Goal: Information Seeking & Learning: Learn about a topic

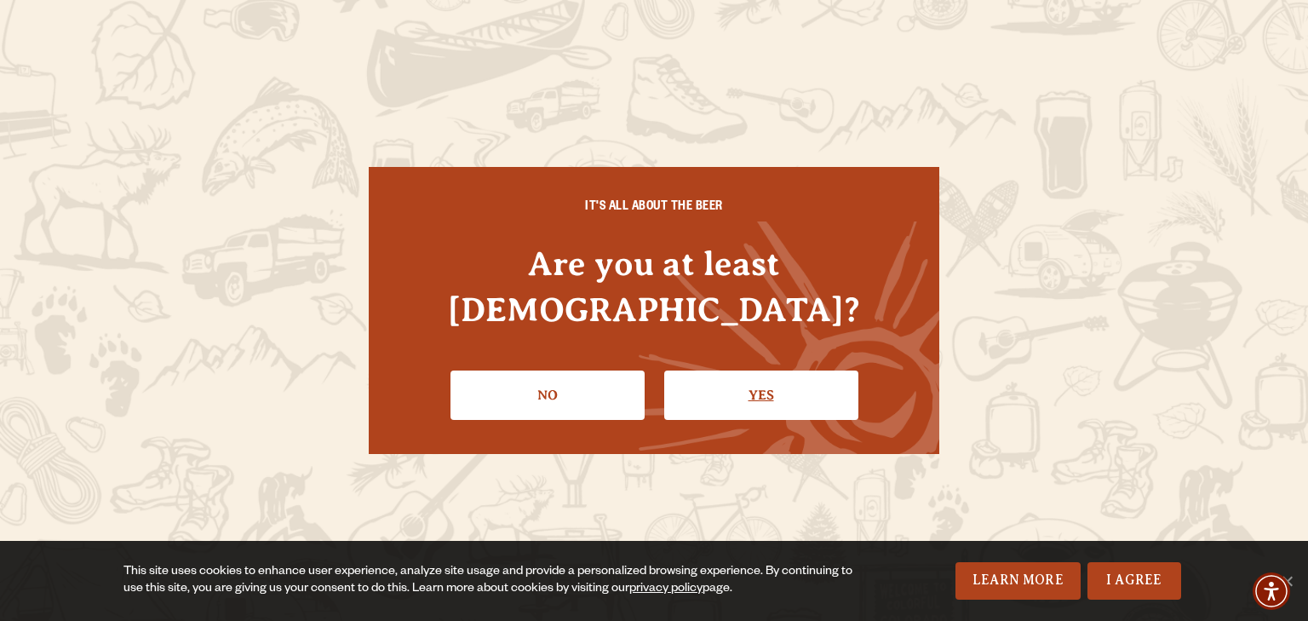
click at [737, 371] on link "Yes" at bounding box center [761, 395] width 194 height 49
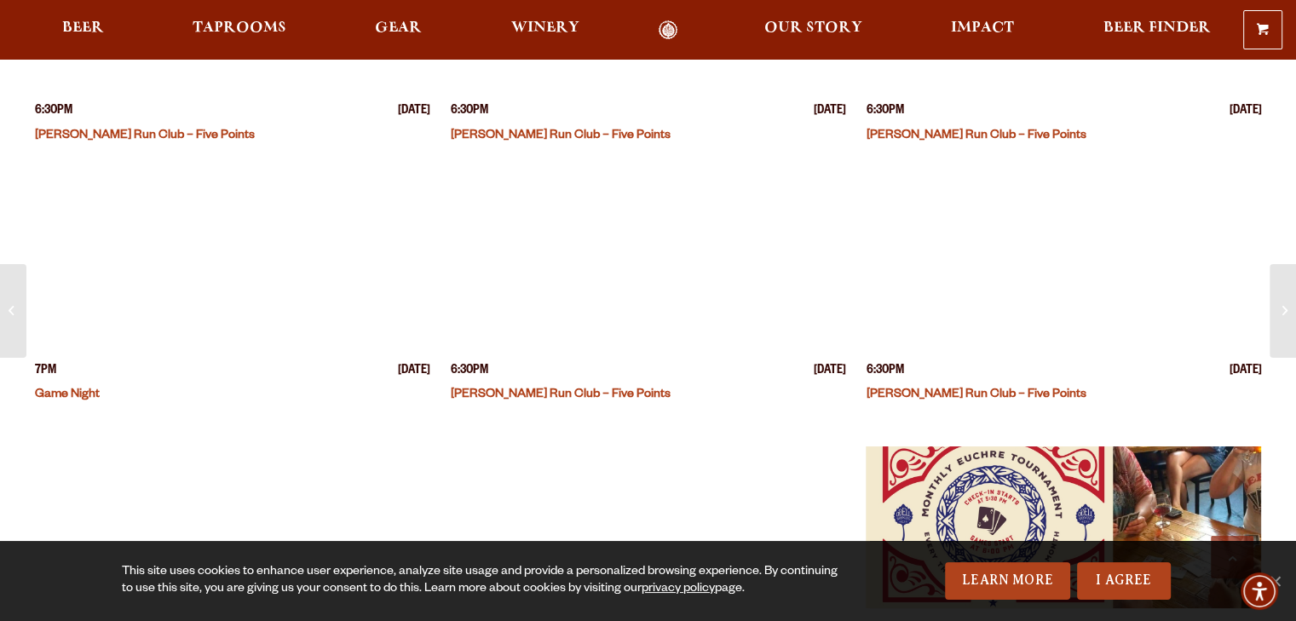
scroll to position [836, 0]
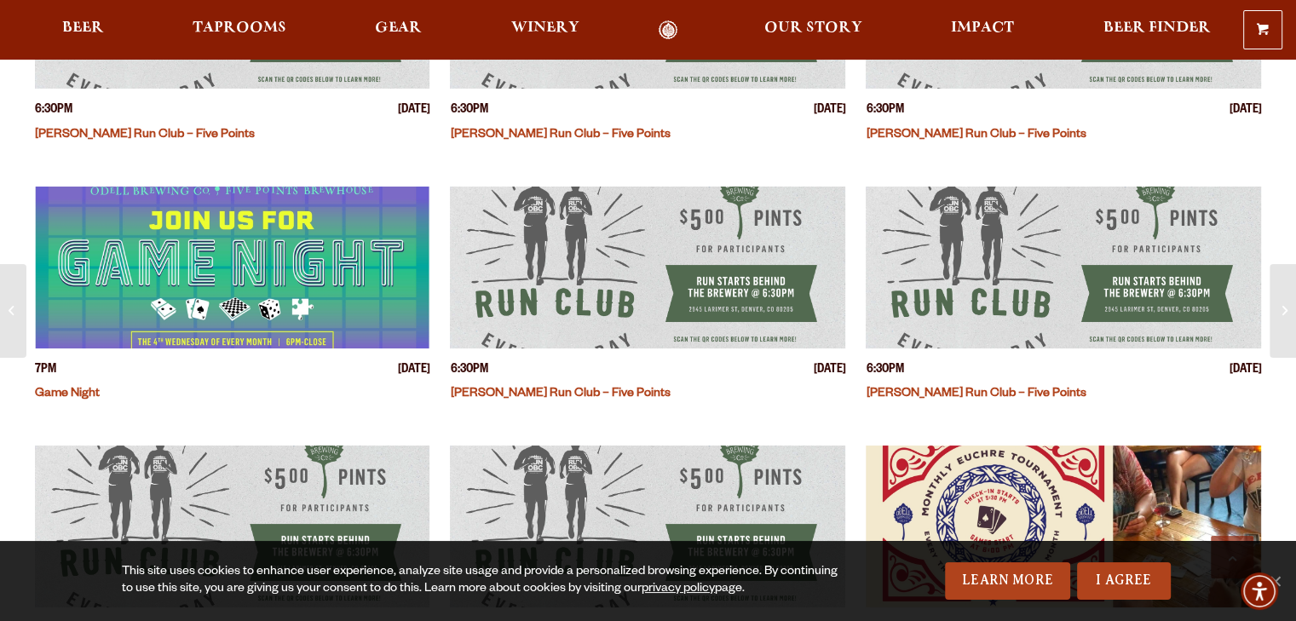
click at [252, 244] on img "View event details" at bounding box center [232, 268] width 395 height 162
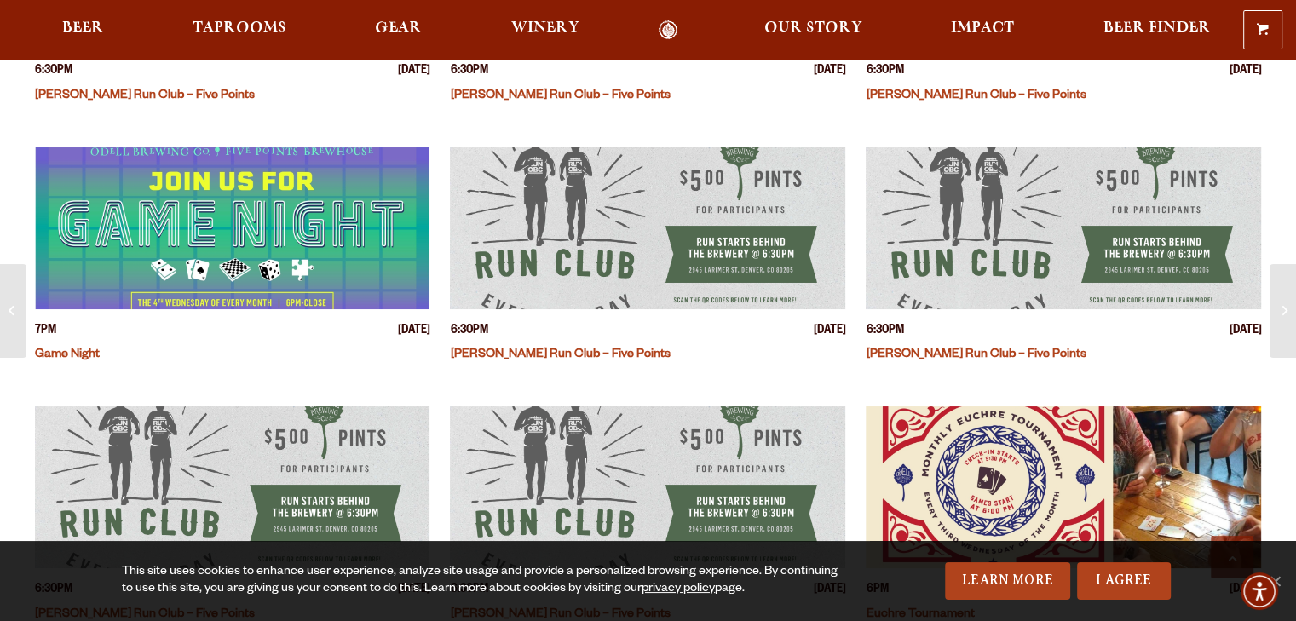
scroll to position [1128, 0]
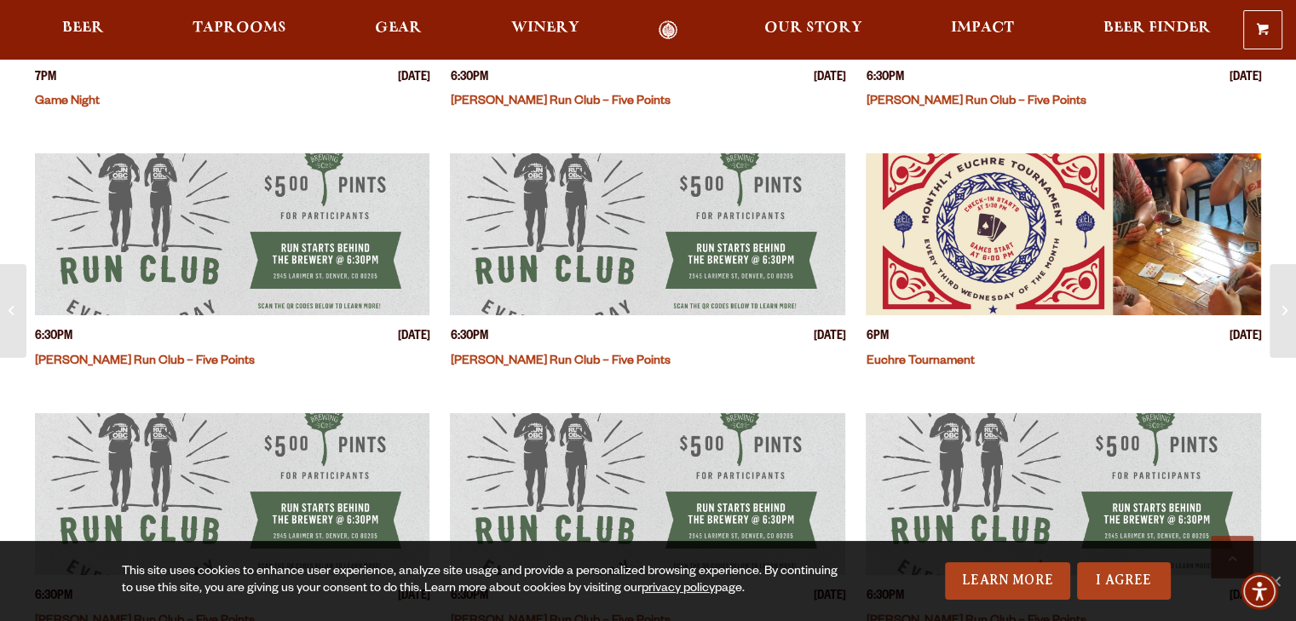
click at [1047, 252] on img "View event details" at bounding box center [1062, 234] width 395 height 162
